Goal: Information Seeking & Learning: Learn about a topic

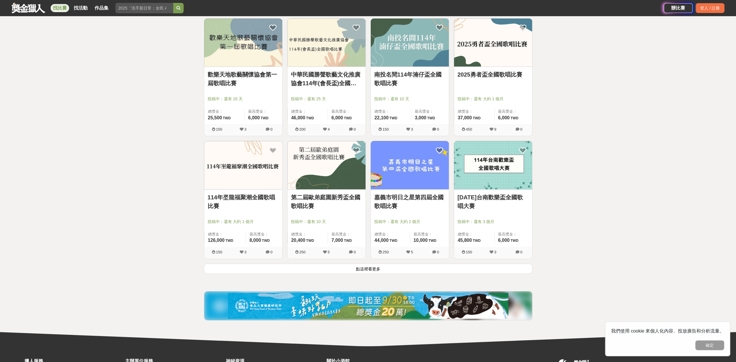
scroll to position [608, 0]
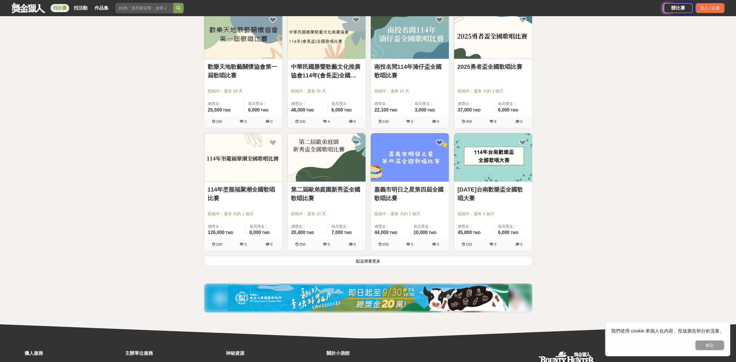
click at [373, 260] on button "點這裡看更多" at bounding box center [368, 261] width 329 height 10
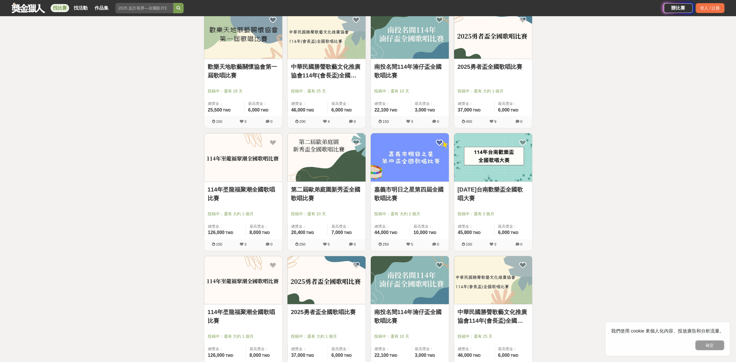
click at [476, 197] on link "114年台南歡樂盃全國歌唱大賽" at bounding box center [493, 193] width 71 height 17
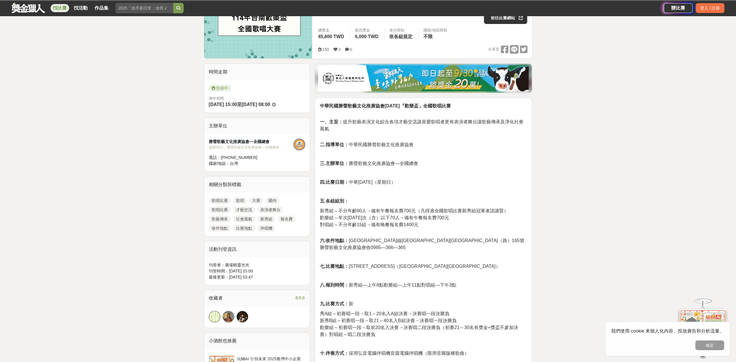
scroll to position [87, 0]
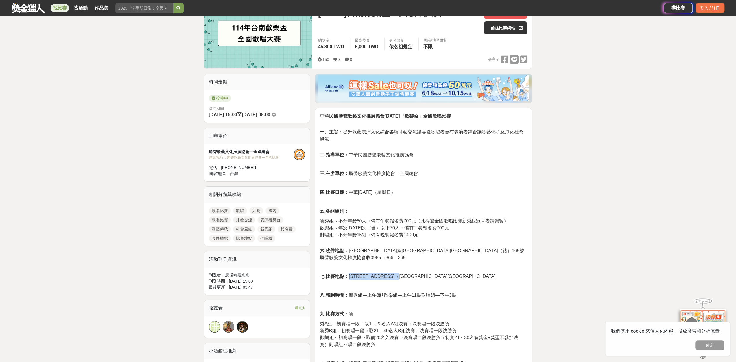
drag, startPoint x: 350, startPoint y: 269, endPoint x: 421, endPoint y: 268, distance: 70.6
click at [421, 274] on span "七.比賽地點： 台南市南區中華南路二段247號之2（南區南都里活動中心）" at bounding box center [410, 276] width 181 height 5
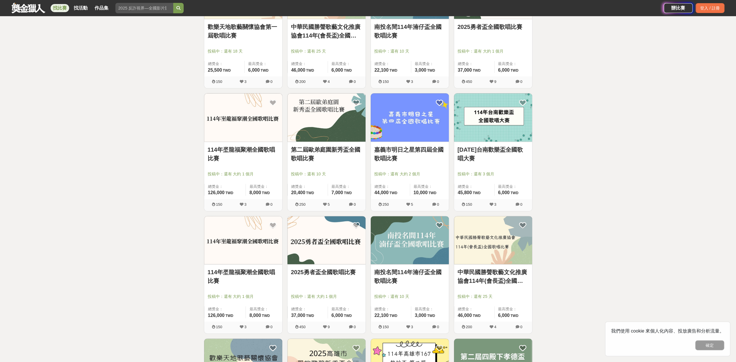
scroll to position [665, 0]
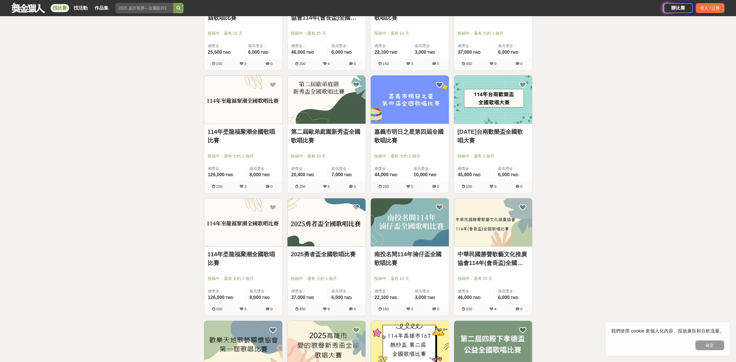
click at [337, 224] on img at bounding box center [327, 222] width 78 height 48
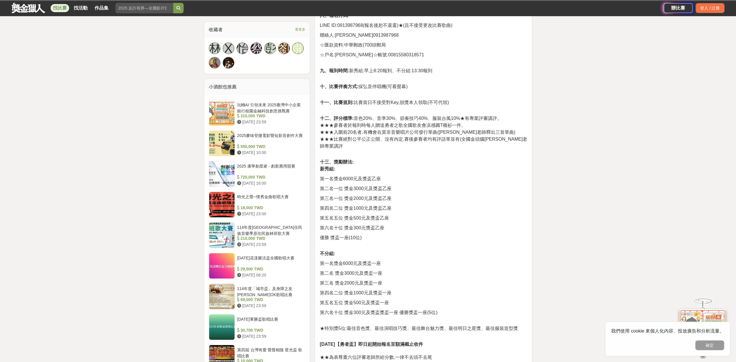
scroll to position [405, 0]
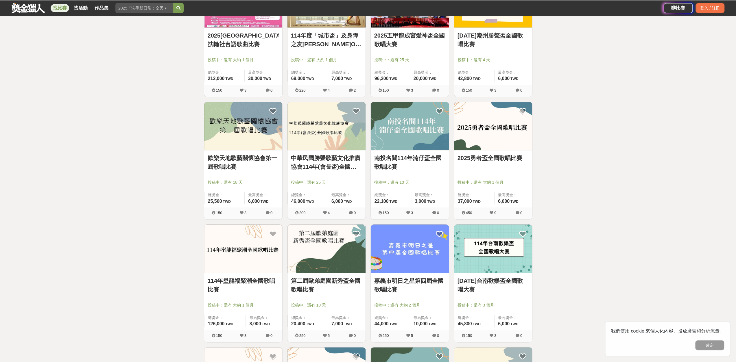
scroll to position [421, 0]
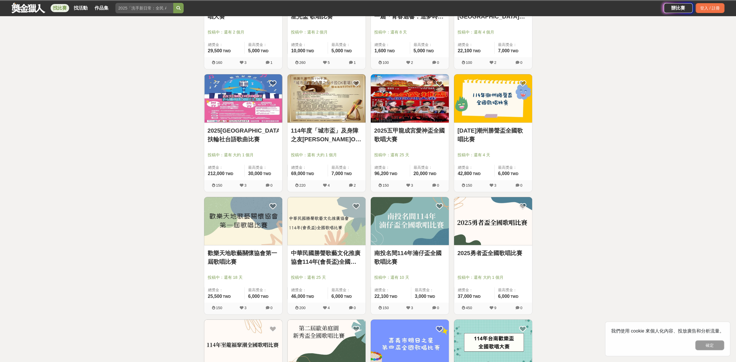
click at [338, 139] on link "114年度「城市盃」及身障之友卡拉OK歌唱比賽" at bounding box center [326, 134] width 71 height 17
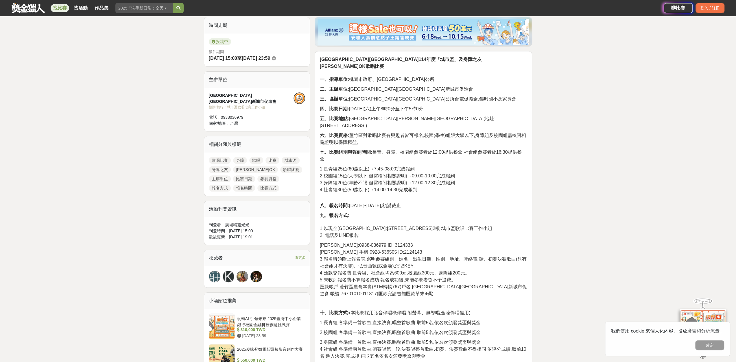
scroll to position [145, 0]
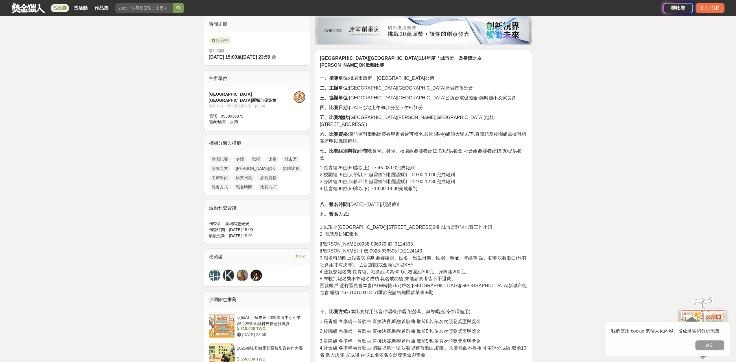
click at [584, 251] on div "大家都在看 翻玩臺味好乳力-全國短影音創意大募集 2025-09-30 18:00 2025國泰卓越獎助計畫 2025-09-26 17:00 2025 康寧…" at bounding box center [368, 304] width 736 height 840
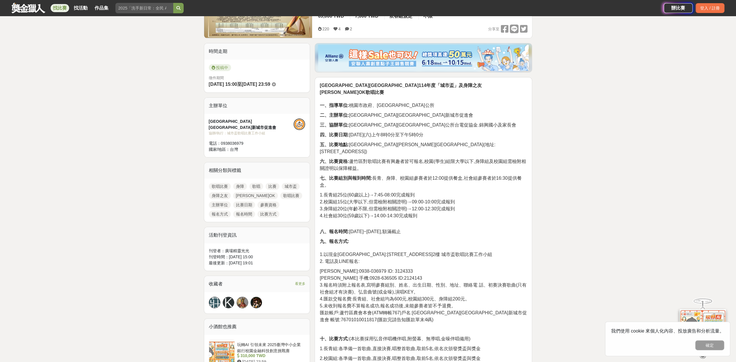
scroll to position [116, 0]
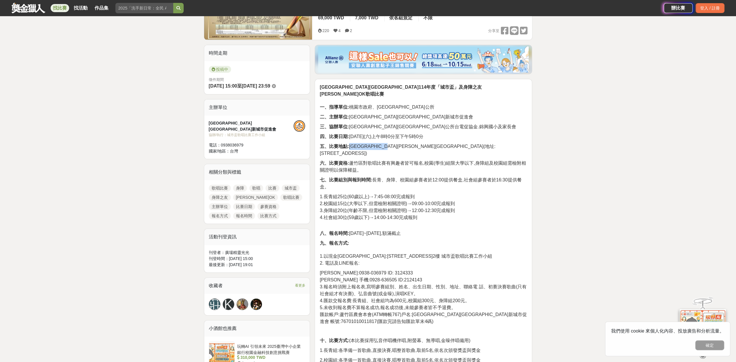
drag, startPoint x: 350, startPoint y: 141, endPoint x: 407, endPoint y: 140, distance: 56.4
click at [407, 144] on span "五、比賽地點: 蘆竹區錦興國小藝文活動中心(地址:蘆竹區南竹路一段100號)" at bounding box center [408, 150] width 176 height 12
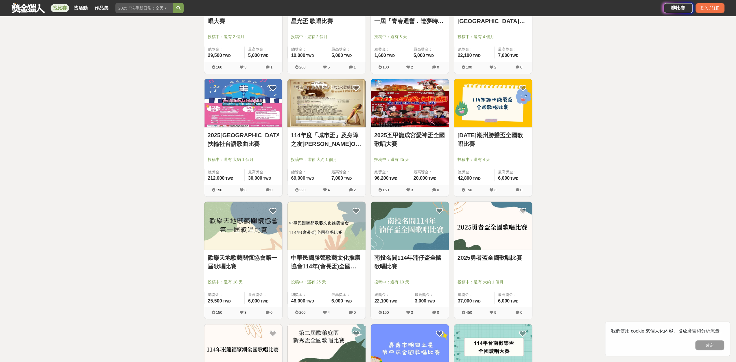
scroll to position [421, 0]
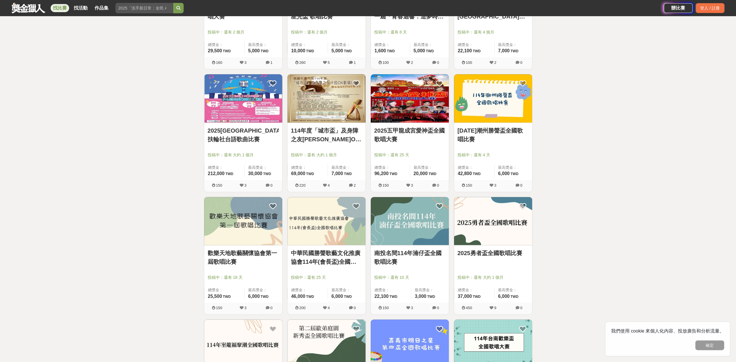
click at [227, 141] on link "2025台北城中扶輪社台語歌曲比賽" at bounding box center [243, 134] width 71 height 17
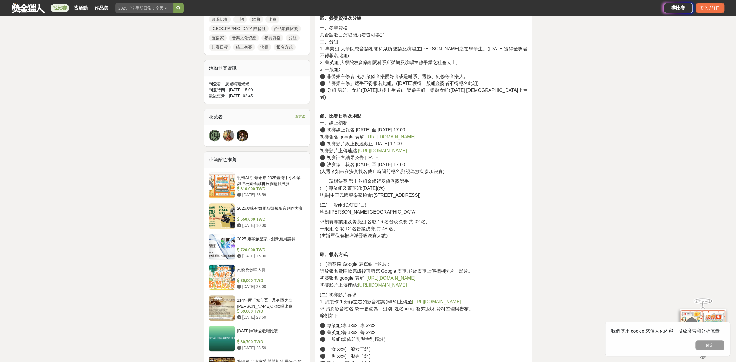
scroll to position [318, 0]
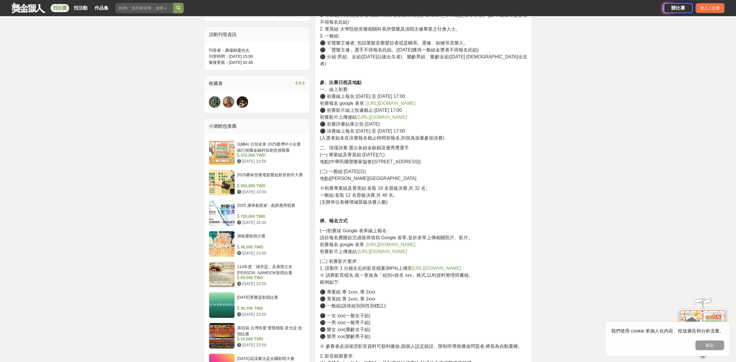
click at [406, 242] on link "https://forms.gle/77i4P5qWPXzAoxUD8" at bounding box center [391, 244] width 49 height 5
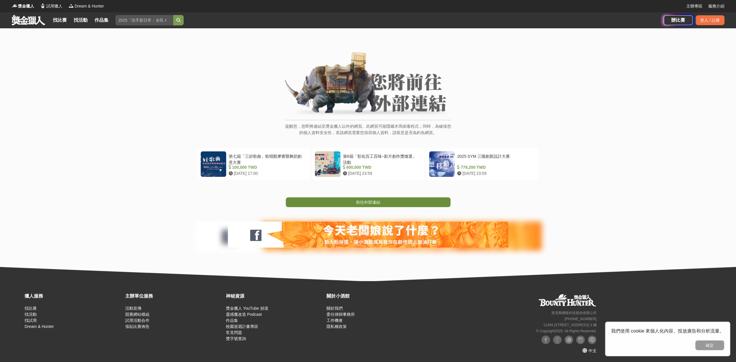
click at [406, 207] on link "前往外部連結" at bounding box center [368, 203] width 165 height 10
